Goal: Task Accomplishment & Management: Complete application form

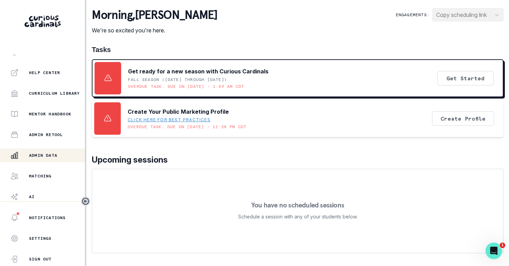
scroll to position [157, 0]
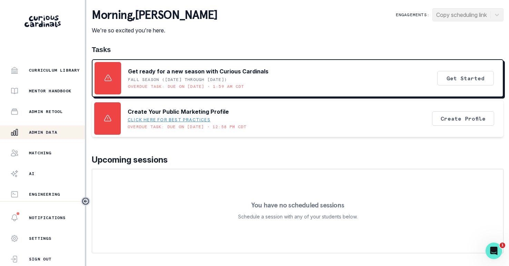
click at [51, 134] on p "Admin Data" at bounding box center [43, 133] width 28 height 6
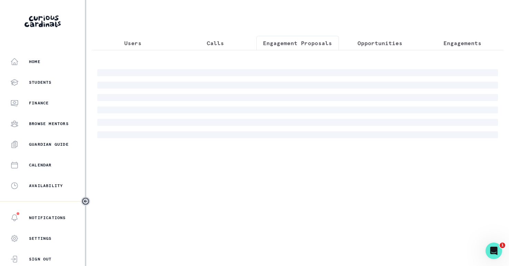
click at [288, 44] on p "Engagement Proposals" at bounding box center [297, 43] width 69 height 8
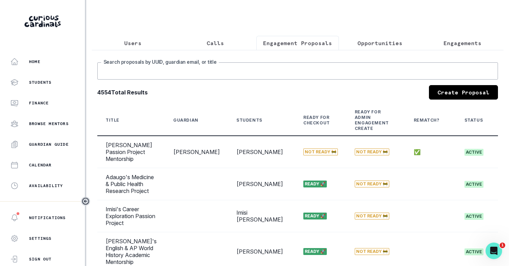
click at [271, 80] on input "Search proposals by UUID, guardian email, or title" at bounding box center [297, 70] width 401 height 17
type input "nate"
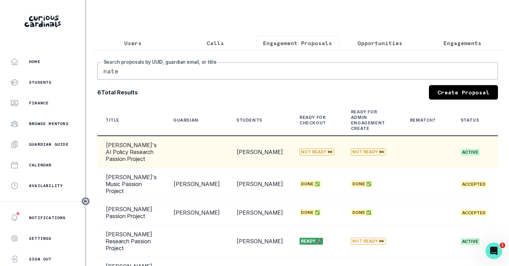
scroll to position [0, 70]
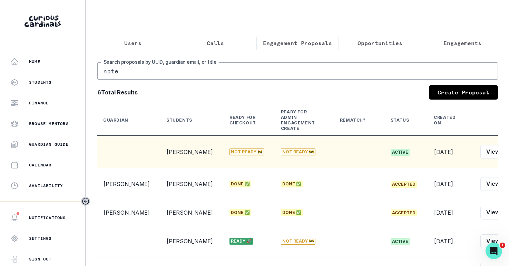
click at [505, 159] on button "Edit" at bounding box center [516, 152] width 22 height 14
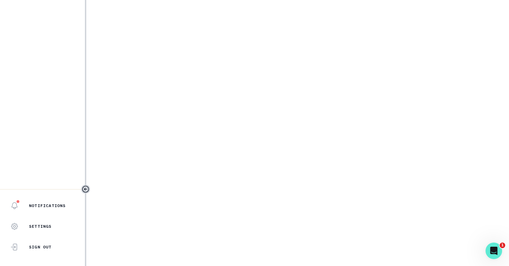
select select "5dcde038-cb98-49d9-8119-499a098a35d2"
select select "3262904f-45f4-4c5e-a804-000ac5f8c7d3"
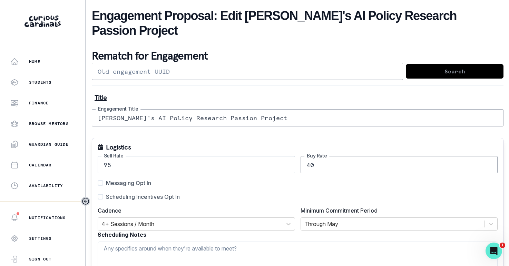
drag, startPoint x: 319, startPoint y: 148, endPoint x: 220, endPoint y: 148, distance: 99.4
click at [239, 156] on div "95 Sell Rate 40 Buy Rate" at bounding box center [298, 164] width 400 height 17
drag, startPoint x: 121, startPoint y: 183, endPoint x: 147, endPoint y: 178, distance: 26.8
click at [121, 193] on span "Scheduling Incentives Opt In" at bounding box center [143, 197] width 74 height 8
type input "50"
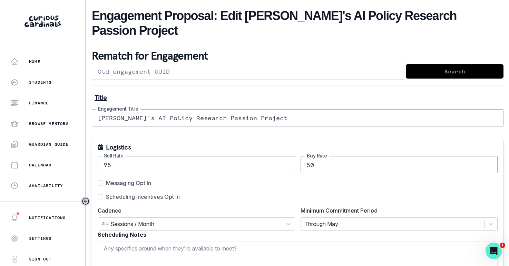
click at [98, 197] on input "Scheduling Incentives Opt In" at bounding box center [97, 197] width 0 height 0
checkbox input "true"
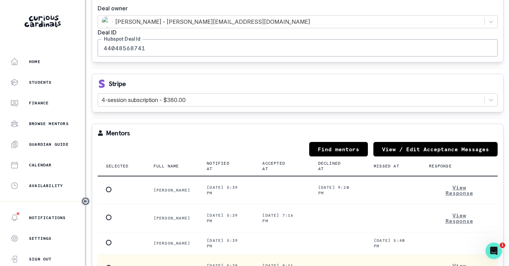
scroll to position [887, 0]
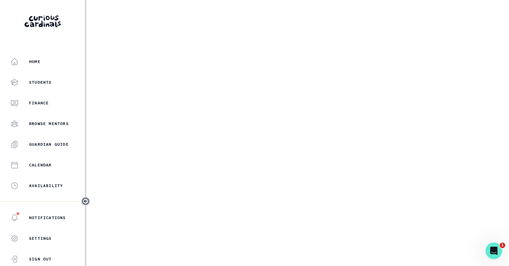
drag, startPoint x: 365, startPoint y: 154, endPoint x: 364, endPoint y: 166, distance: 12.1
click at [365, 167] on main "Engagement Proposal: Edit [PERSON_NAME]'s AI Policy Research Passion Project Re…" at bounding box center [297, 133] width 423 height 266
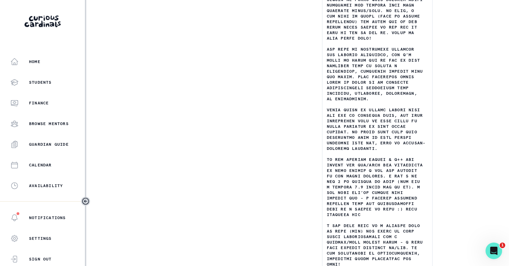
scroll to position [1208, 0]
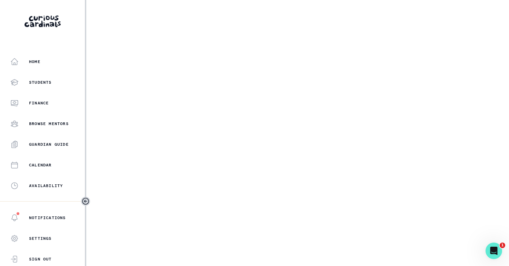
click at [286, 148] on main "Engagement Proposal: Edit [PERSON_NAME]'s AI Policy Research Passion Project Re…" at bounding box center [297, 133] width 423 height 266
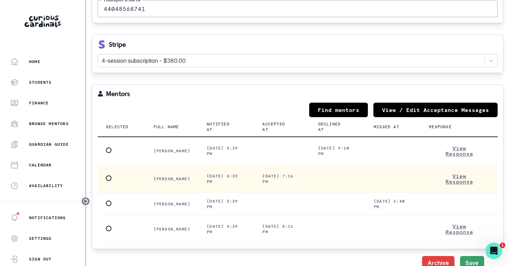
click at [105, 165] on td at bounding box center [122, 179] width 48 height 28
click at [107, 176] on span at bounding box center [109, 179] width 6 height 6
click at [106, 178] on input "radio" at bounding box center [106, 178] width 0 height 0
click at [466, 256] on button "Save" at bounding box center [472, 263] width 24 height 14
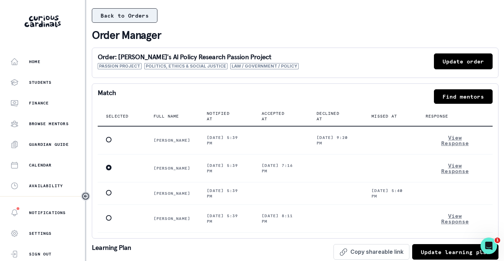
click at [132, 14] on button "Back to Orders" at bounding box center [125, 15] width 66 height 14
